Goal: Task Accomplishment & Management: Manage account settings

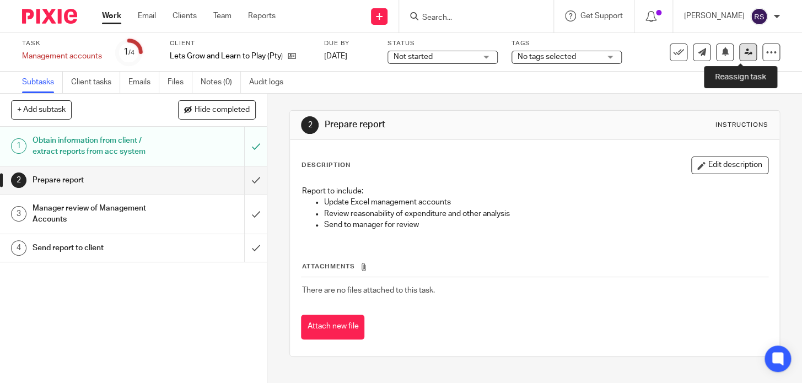
click at [745, 53] on link at bounding box center [748, 53] width 18 height 18
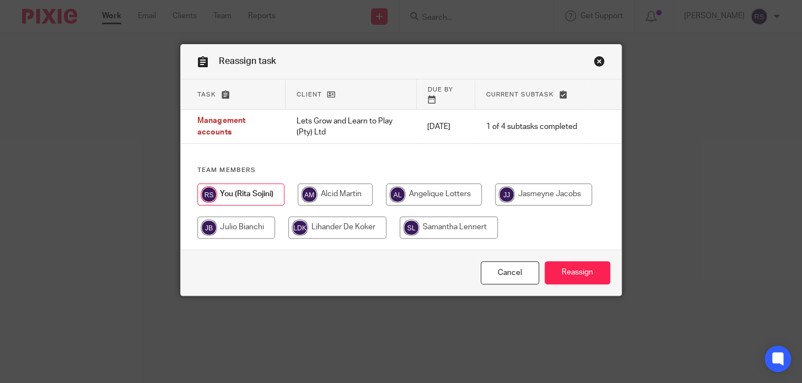
click at [595, 60] on link "Close this dialog window" at bounding box center [598, 63] width 11 height 15
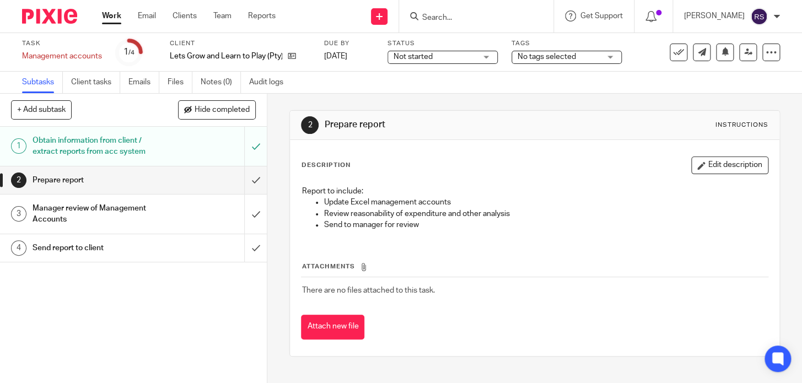
click at [474, 221] on p "Send to manager for review" at bounding box center [545, 224] width 444 height 11
click at [93, 77] on link "Client tasks" at bounding box center [95, 82] width 49 height 21
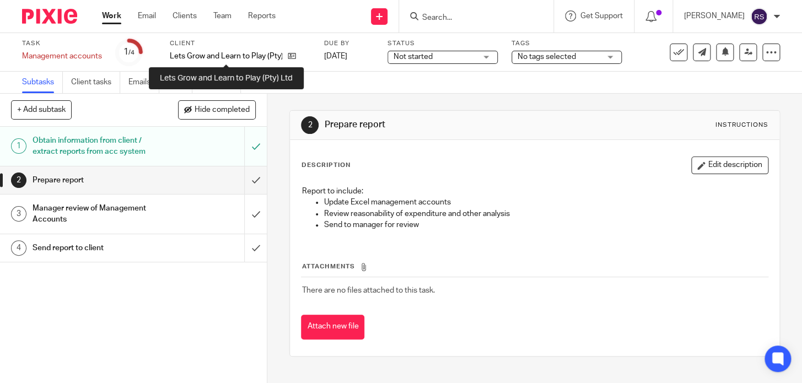
click at [233, 55] on p "Lets Grow and Learn to Play (Pty) Ltd" at bounding box center [226, 56] width 112 height 11
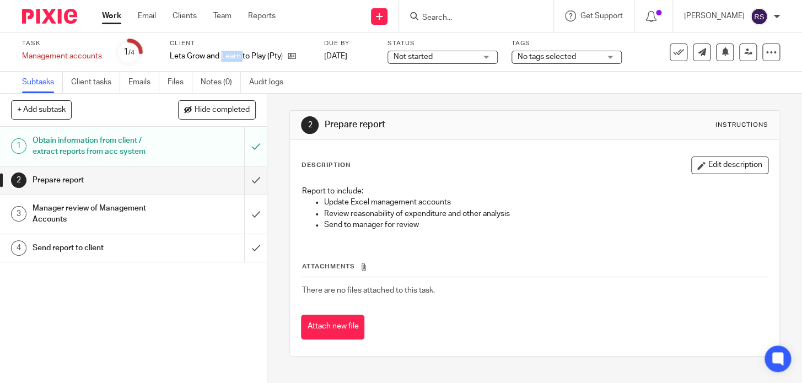
click at [233, 55] on p "Lets Grow and Learn to Play (Pty) Ltd" at bounding box center [226, 56] width 112 height 11
click at [95, 89] on link "Client tasks" at bounding box center [95, 82] width 49 height 21
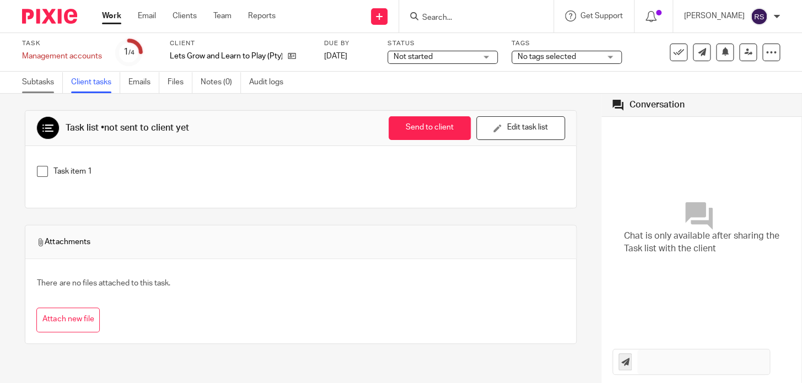
click at [42, 84] on link "Subtasks" at bounding box center [42, 82] width 41 height 21
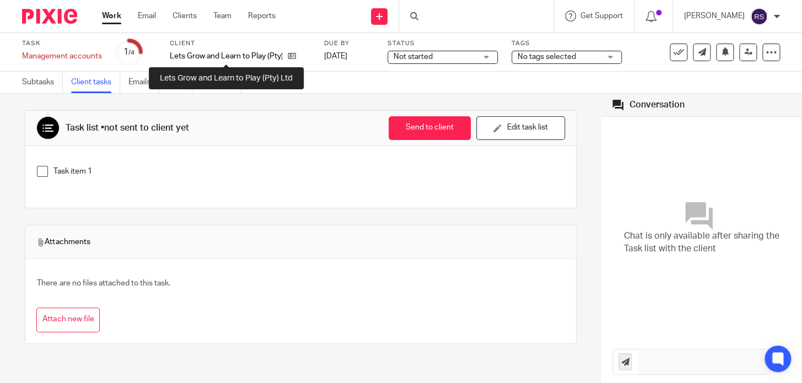
click at [248, 53] on p "Lets Grow and Learn to Play (Pty) Ltd" at bounding box center [226, 56] width 112 height 11
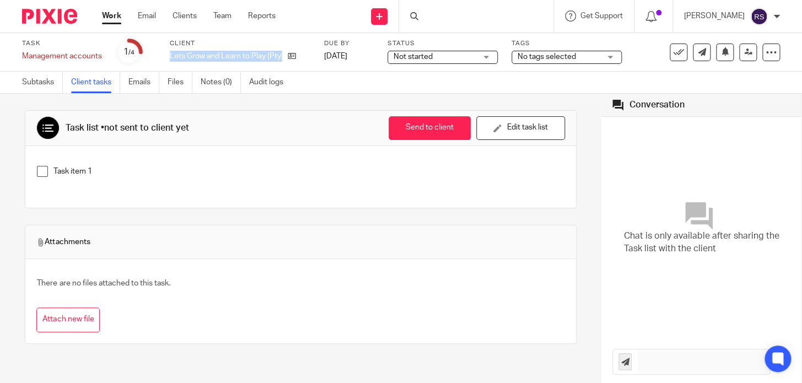
click at [248, 53] on p "Lets Grow and Learn to Play (Pty) Ltd" at bounding box center [226, 56] width 112 height 11
copy div "Lets Grow and Learn to Play (Pty) Ltd"
click at [471, 15] on input "Search" at bounding box center [470, 18] width 99 height 10
paste input "Lets Grow and Learn to Play (Pty) Ltd"
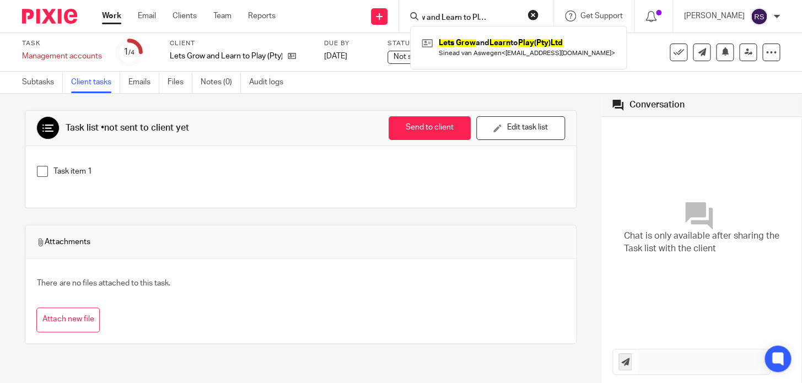
type input "Lets Grow and Learn to Play (Pty) Ltd"
click button "submit" at bounding box center [0, 0] width 0 height 0
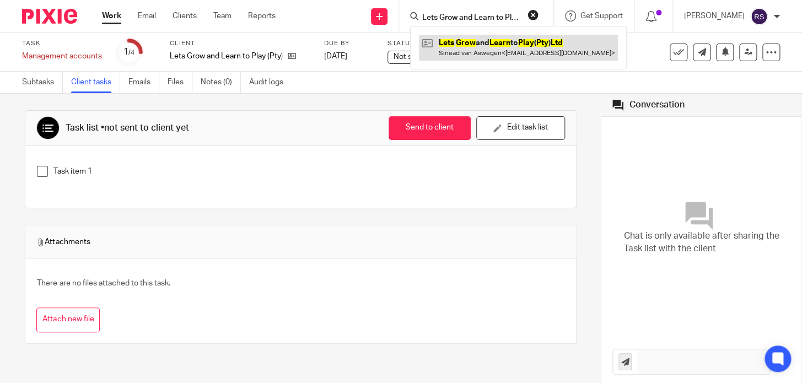
click at [479, 47] on link at bounding box center [518, 47] width 199 height 25
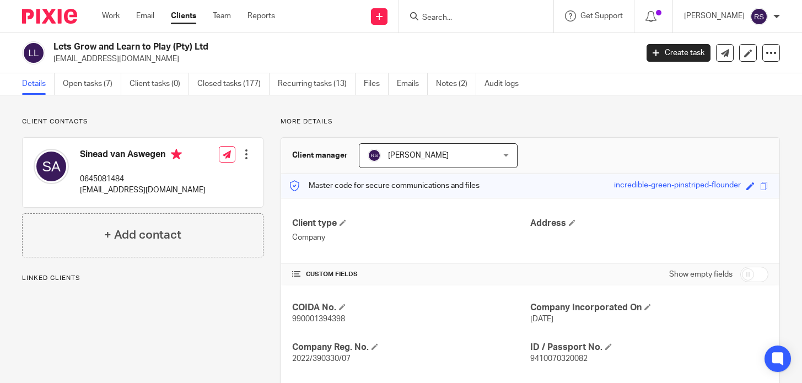
click at [107, 90] on link "Open tasks (7)" at bounding box center [92, 83] width 58 height 21
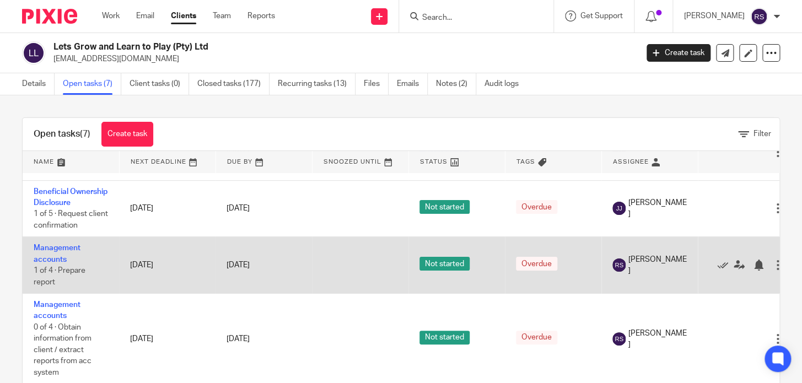
scroll to position [100, 0]
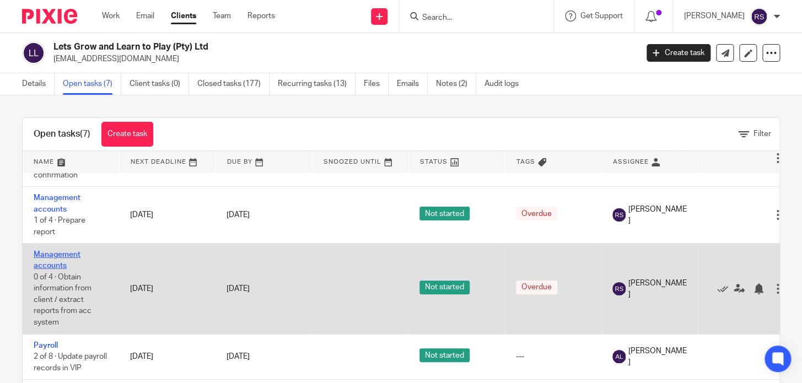
click at [54, 267] on link "Management accounts" at bounding box center [57, 260] width 47 height 19
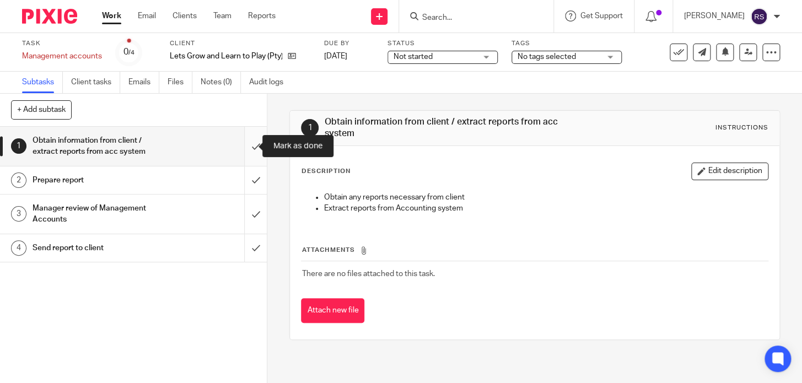
click at [247, 146] on input "submit" at bounding box center [133, 146] width 267 height 39
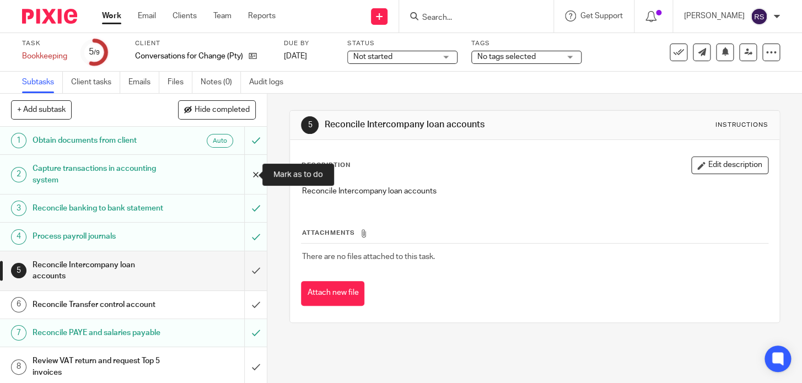
scroll to position [54, 0]
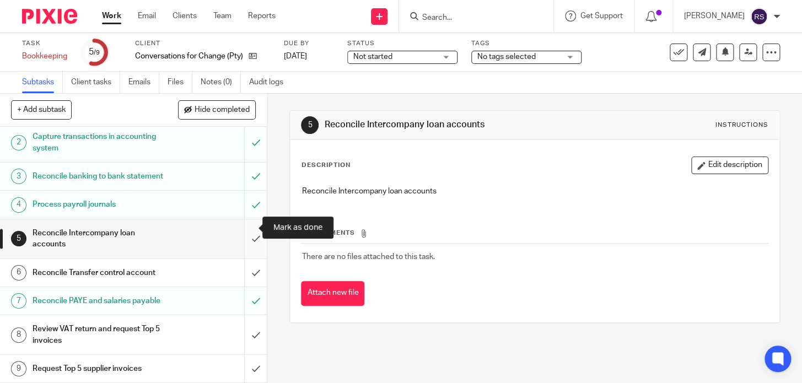
click at [250, 223] on input "submit" at bounding box center [133, 238] width 267 height 39
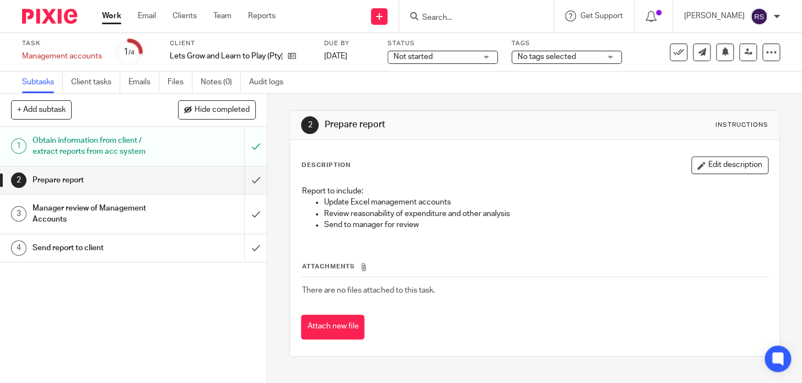
click at [484, 17] on input "Search" at bounding box center [470, 18] width 99 height 10
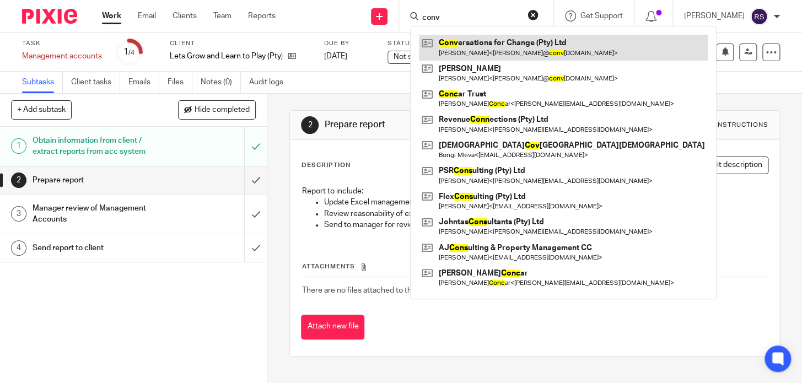
type input "conv"
click at [523, 52] on link at bounding box center [563, 47] width 289 height 25
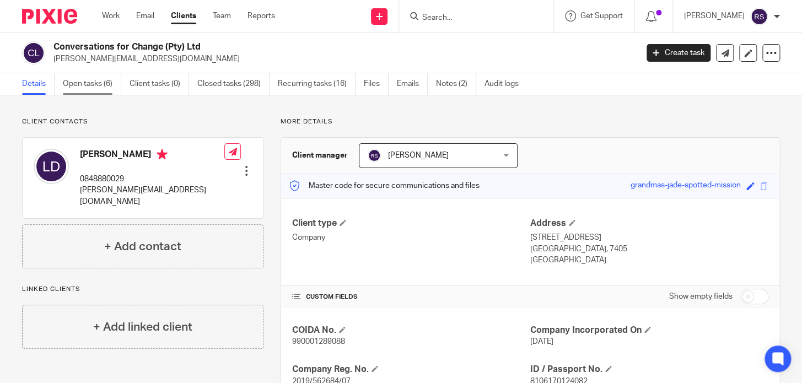
click at [93, 79] on link "Open tasks (6)" at bounding box center [92, 83] width 58 height 21
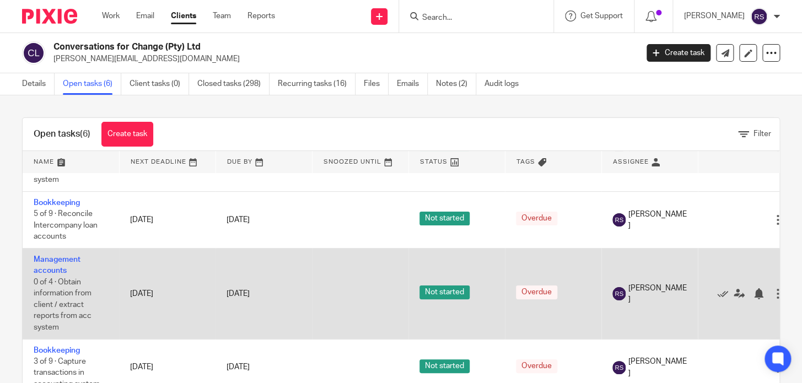
scroll to position [169, 0]
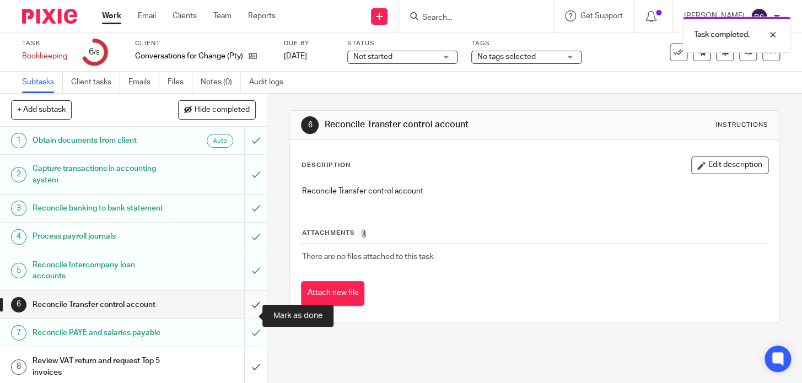
click at [245, 314] on input "submit" at bounding box center [133, 305] width 267 height 28
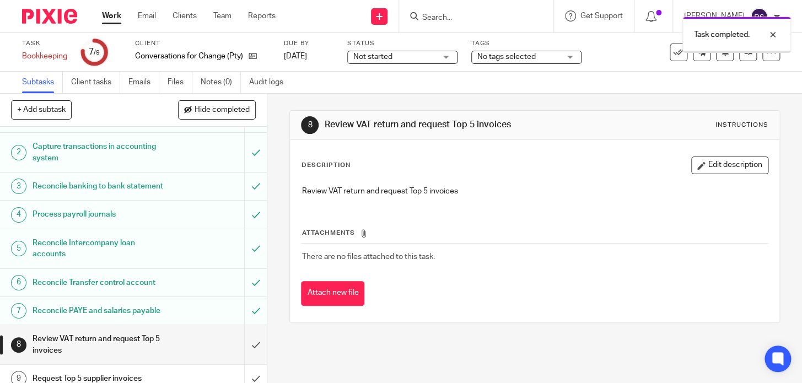
scroll to position [54, 0]
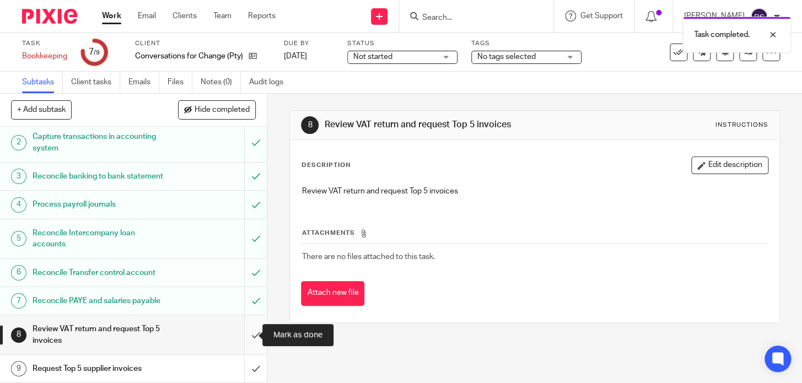
click at [246, 336] on input "submit" at bounding box center [133, 334] width 267 height 39
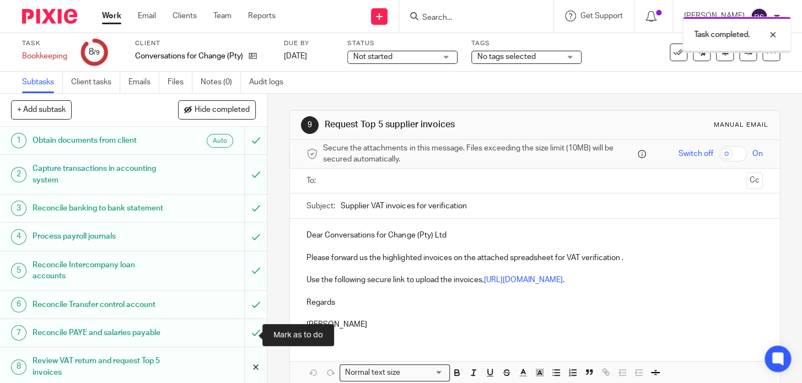
scroll to position [54, 0]
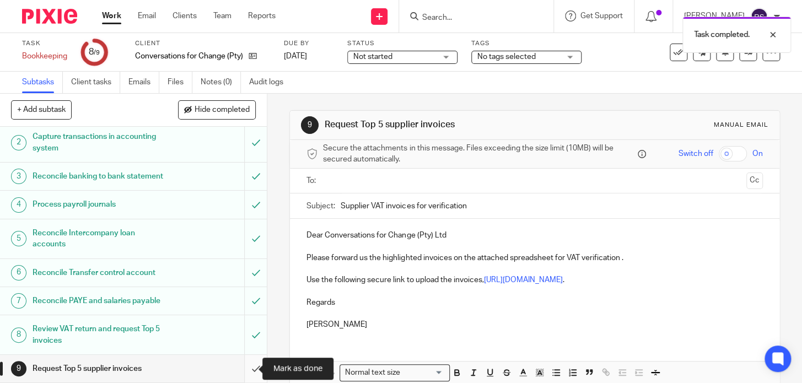
click at [244, 371] on input "submit" at bounding box center [133, 369] width 267 height 28
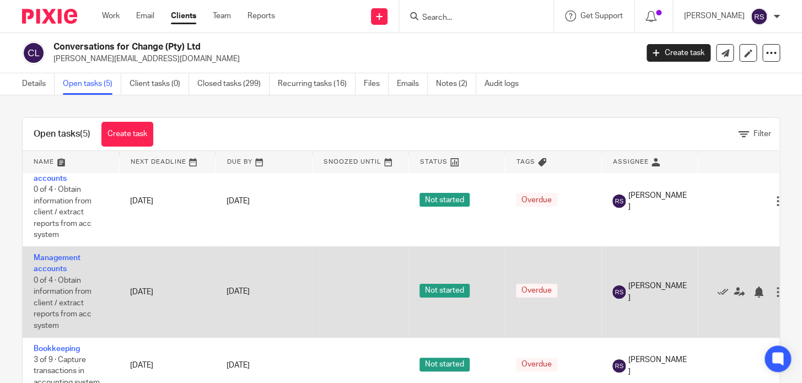
scroll to position [13, 0]
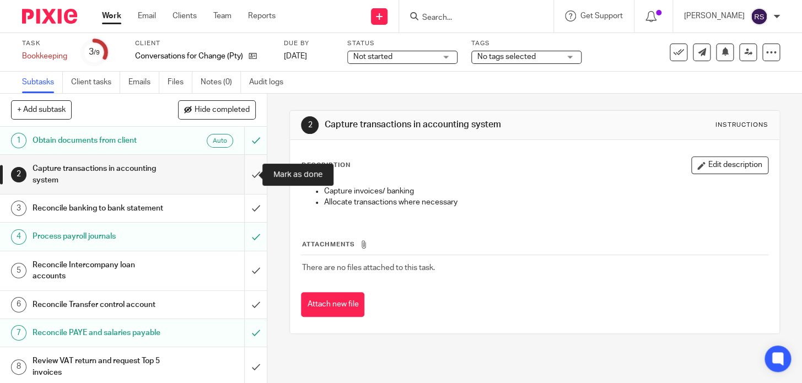
click at [237, 174] on input "submit" at bounding box center [133, 174] width 267 height 39
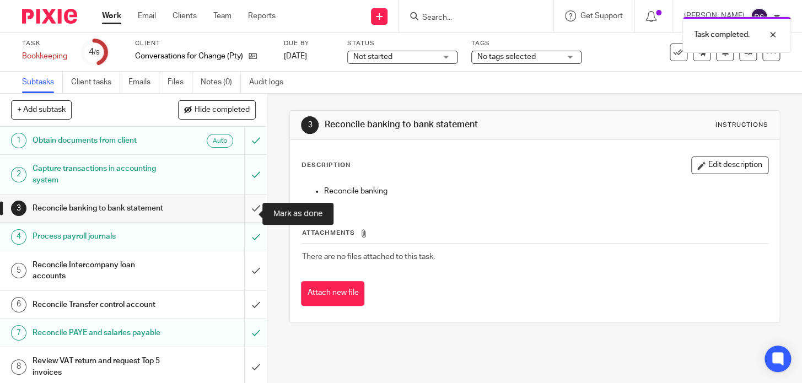
click at [247, 212] on input "submit" at bounding box center [133, 208] width 267 height 28
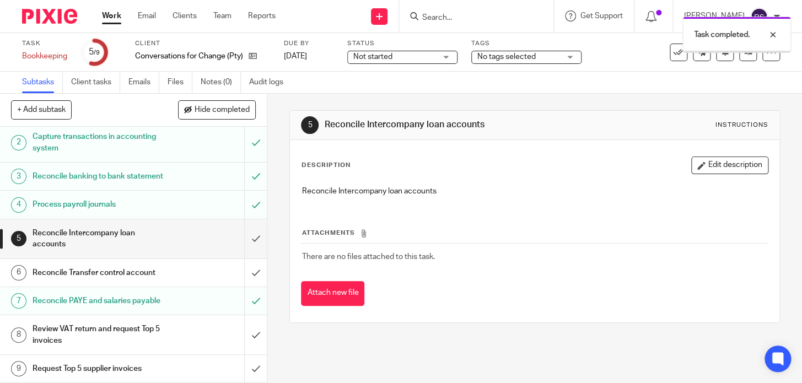
scroll to position [54, 0]
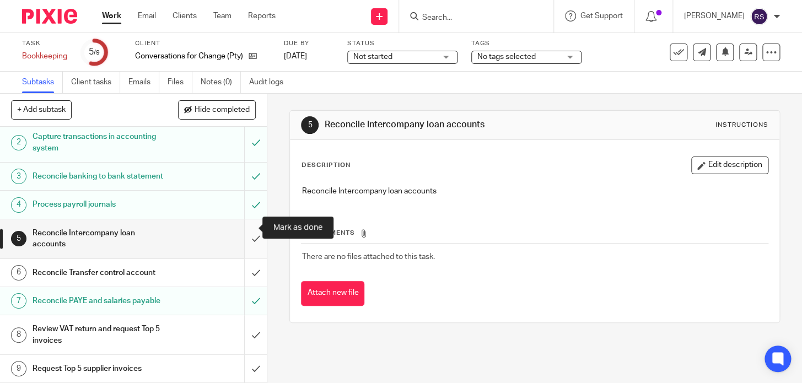
click at [246, 223] on input "submit" at bounding box center [133, 238] width 267 height 39
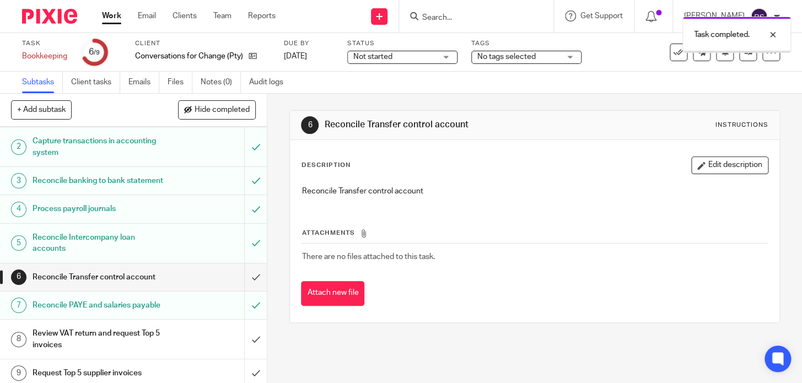
scroll to position [54, 0]
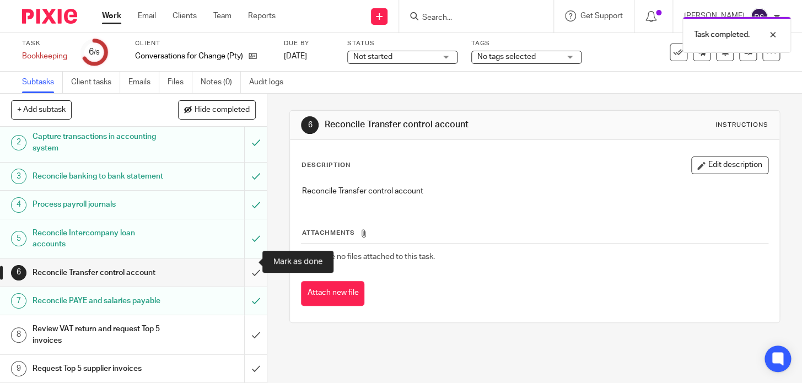
click at [251, 259] on input "submit" at bounding box center [133, 273] width 267 height 28
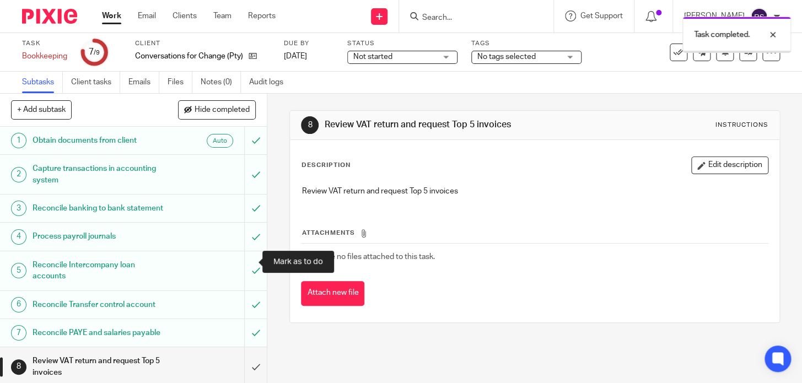
scroll to position [54, 0]
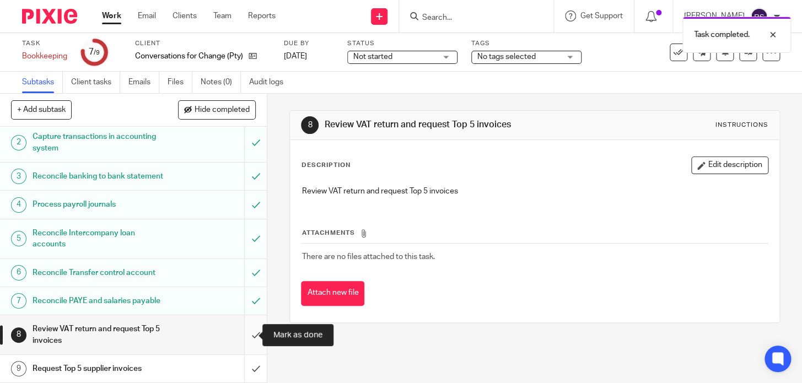
click at [247, 336] on input "submit" at bounding box center [133, 334] width 267 height 39
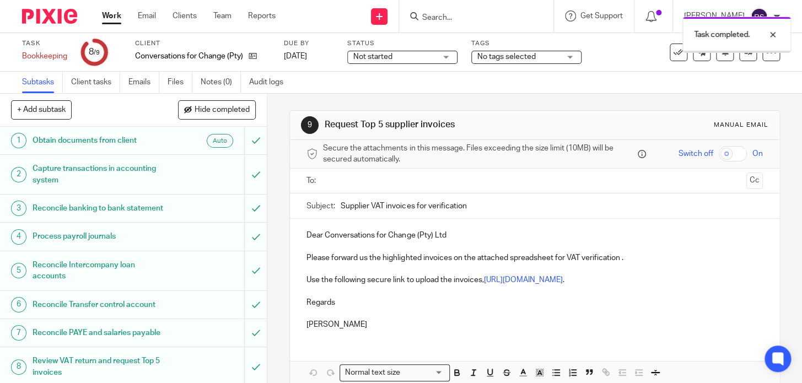
scroll to position [54, 0]
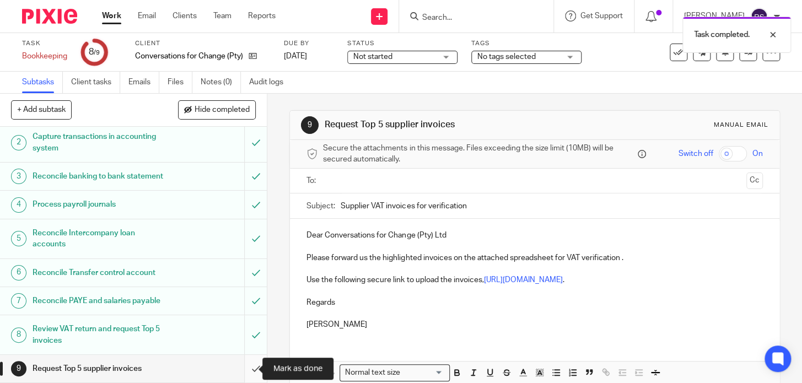
click at [243, 367] on input "submit" at bounding box center [133, 369] width 267 height 28
